Goal: Information Seeking & Learning: Learn about a topic

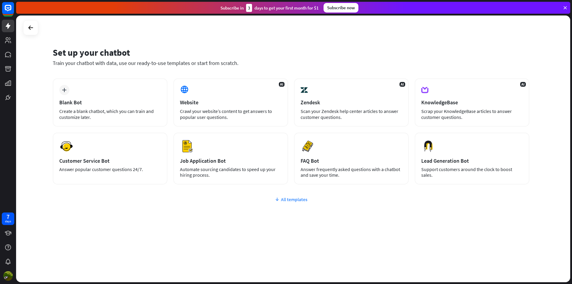
click at [292, 202] on div "All templates" at bounding box center [291, 199] width 476 height 6
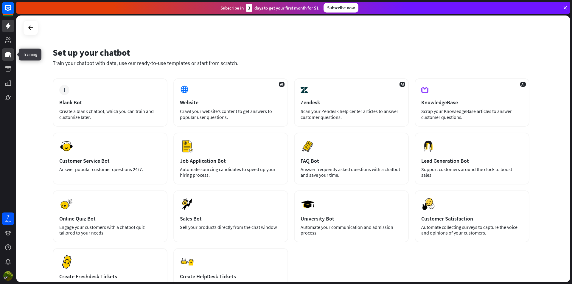
click at [10, 53] on icon at bounding box center [8, 54] width 6 height 5
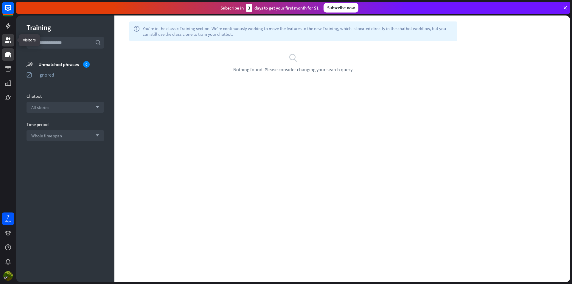
click at [7, 41] on icon at bounding box center [8, 40] width 6 height 6
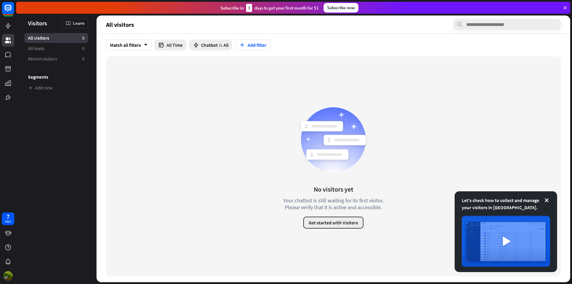
click at [329, 222] on button "Get started with Visitors" at bounding box center [333, 222] width 60 height 12
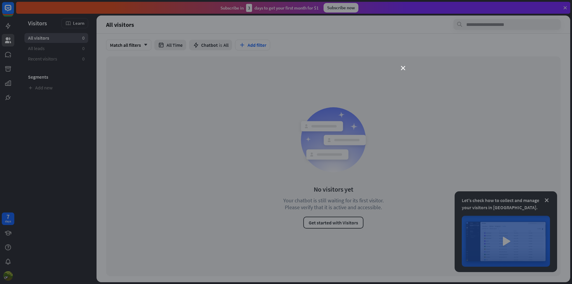
click at [400, 67] on div "close" at bounding box center [286, 142] width 572 height 284
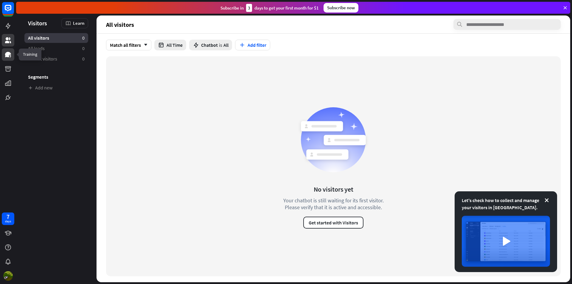
click at [7, 55] on icon at bounding box center [8, 54] width 6 height 5
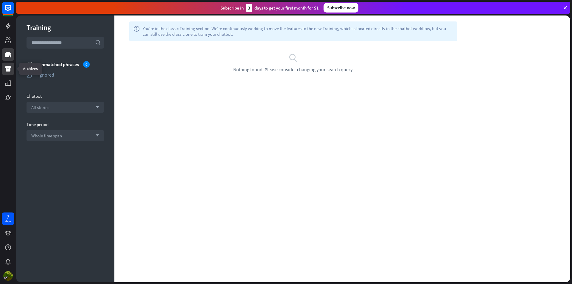
click at [8, 69] on icon at bounding box center [7, 68] width 7 height 7
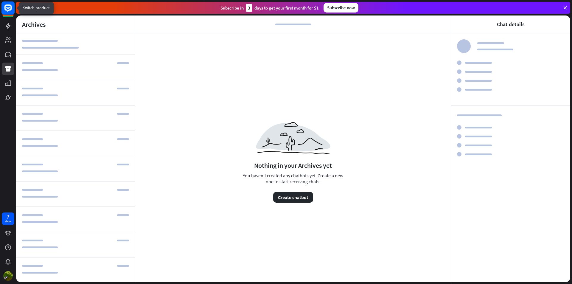
click at [9, 13] on rect at bounding box center [7, 7] width 13 height 13
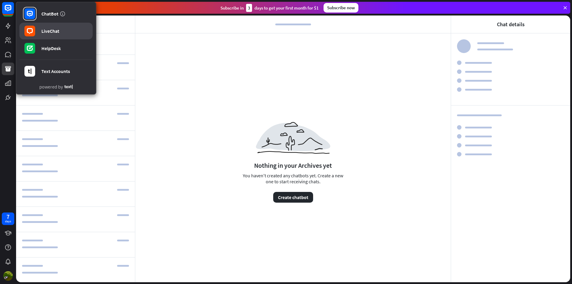
click at [51, 34] on link "LiveChat" at bounding box center [55, 31] width 73 height 17
